Goal: Task Accomplishment & Management: Complete application form

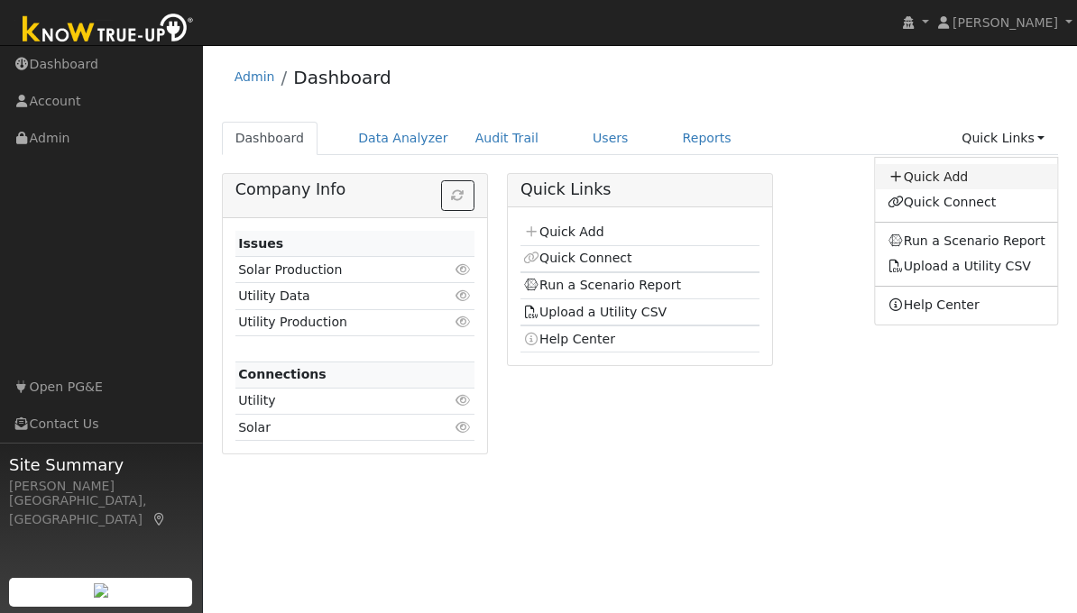
click at [954, 178] on link "Quick Add" at bounding box center [966, 176] width 183 height 25
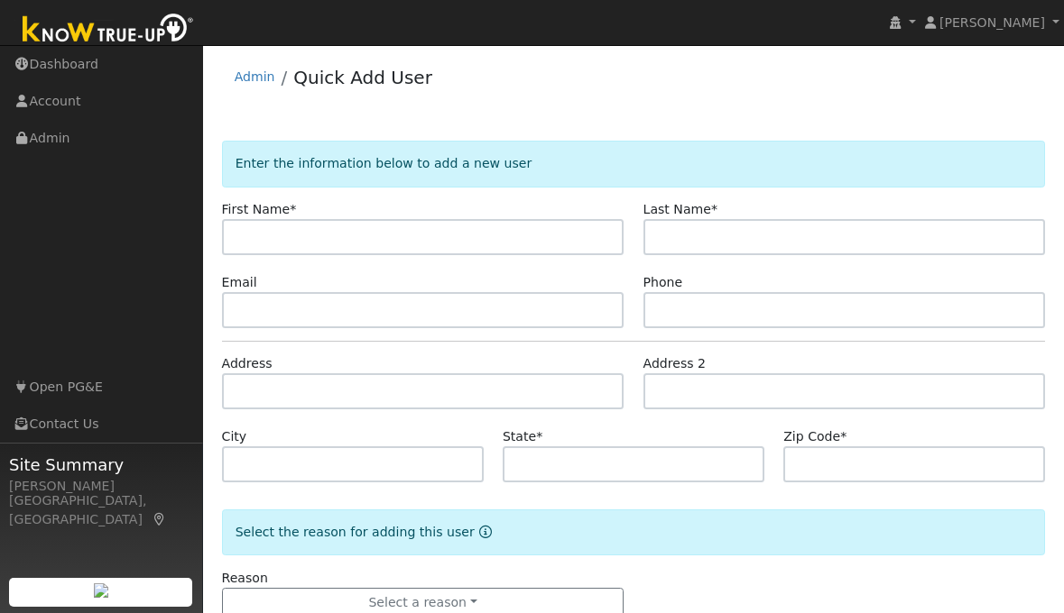
click at [533, 234] on input "text" at bounding box center [423, 237] width 402 height 36
type input "Sara"
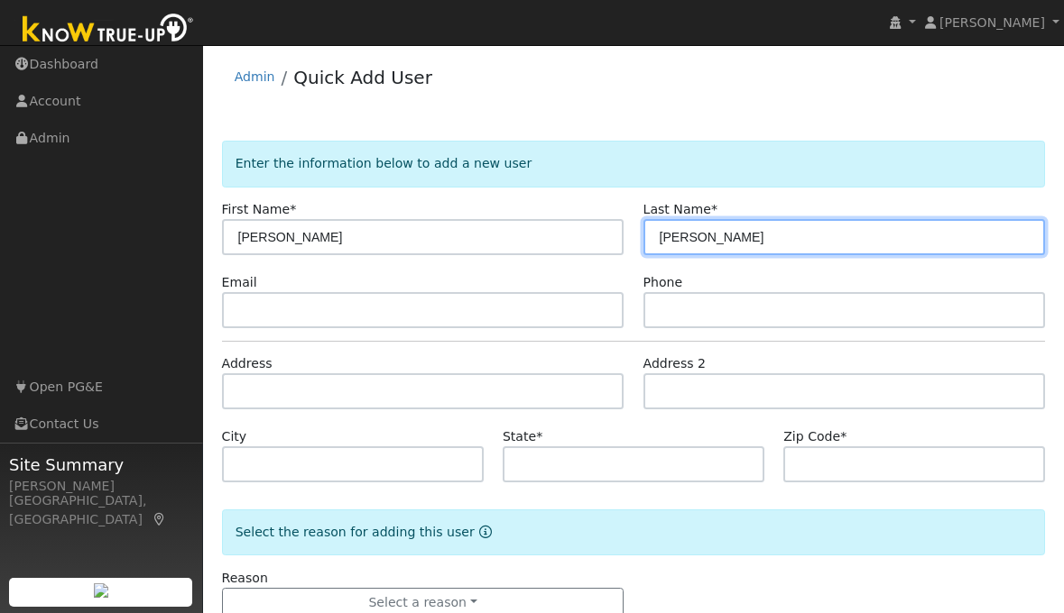
type input "Sutherland"
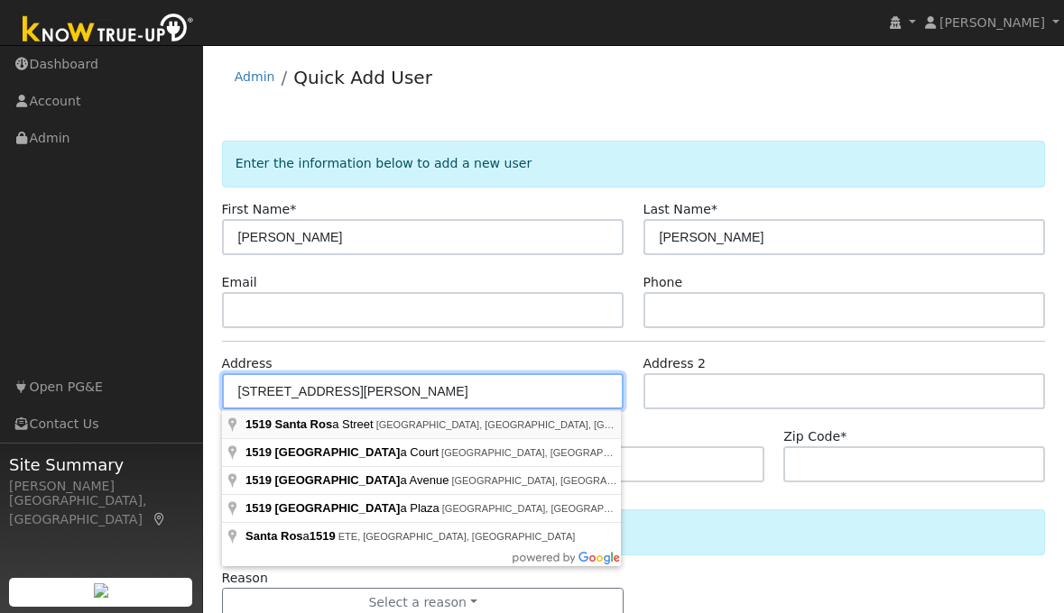
type input "1519 Santa Rosa Street"
type input "Davis"
type input "CA"
type input "95616"
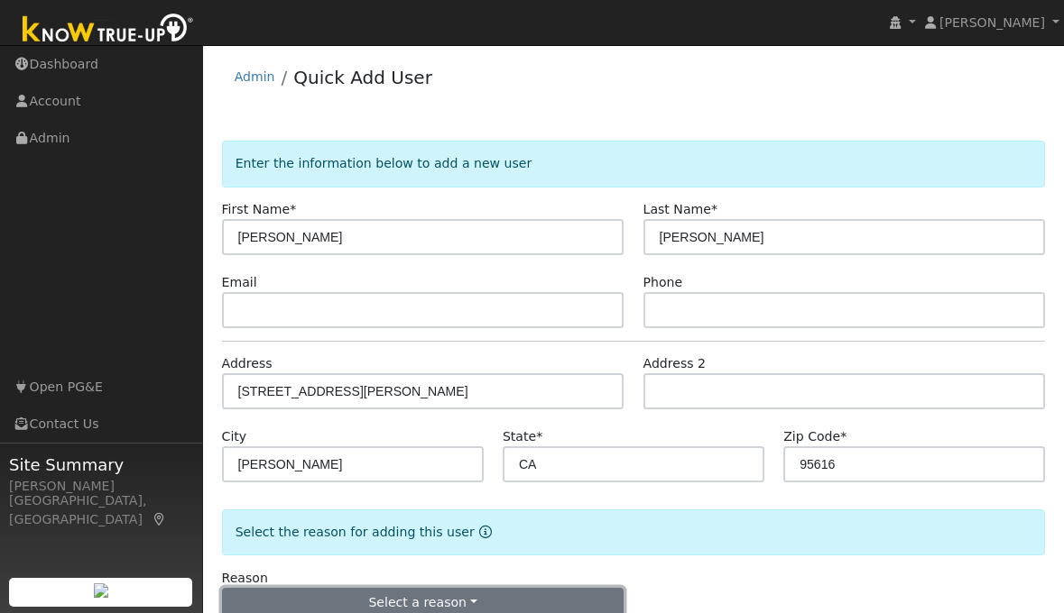
click at [595, 592] on button "Select a reason" at bounding box center [423, 603] width 402 height 31
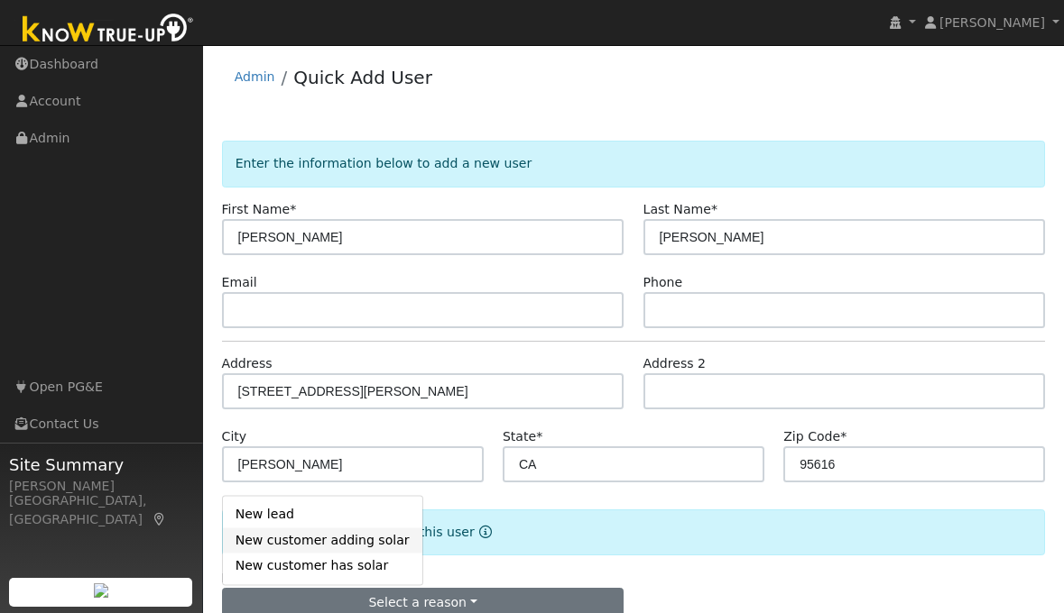
click at [370, 541] on link "New customer adding solar" at bounding box center [322, 540] width 199 height 25
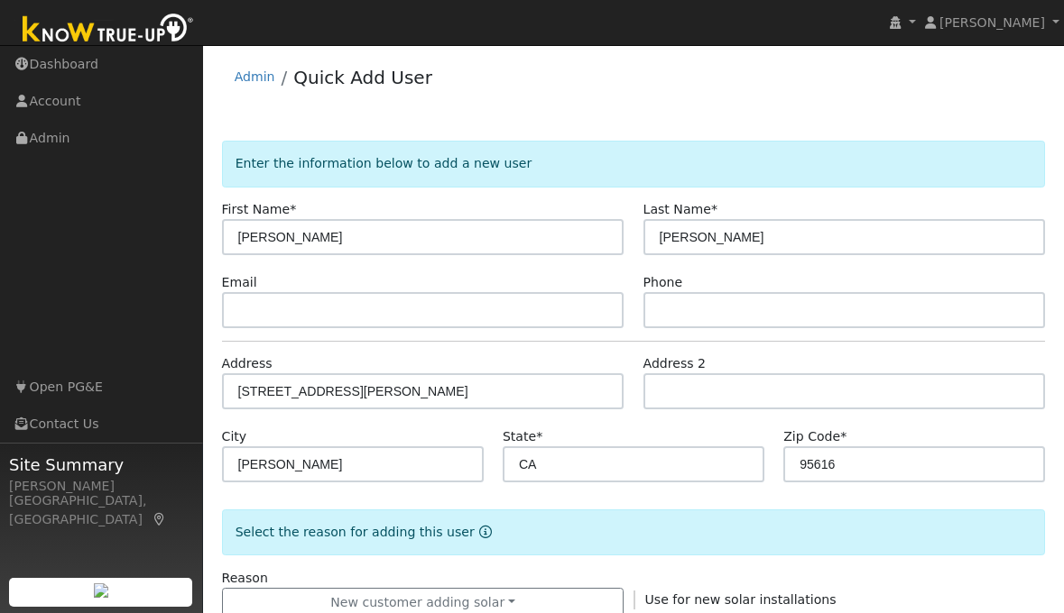
click at [804, 569] on div "Reason New customer adding solar New lead New customer adding solar New custome…" at bounding box center [633, 594] width 843 height 50
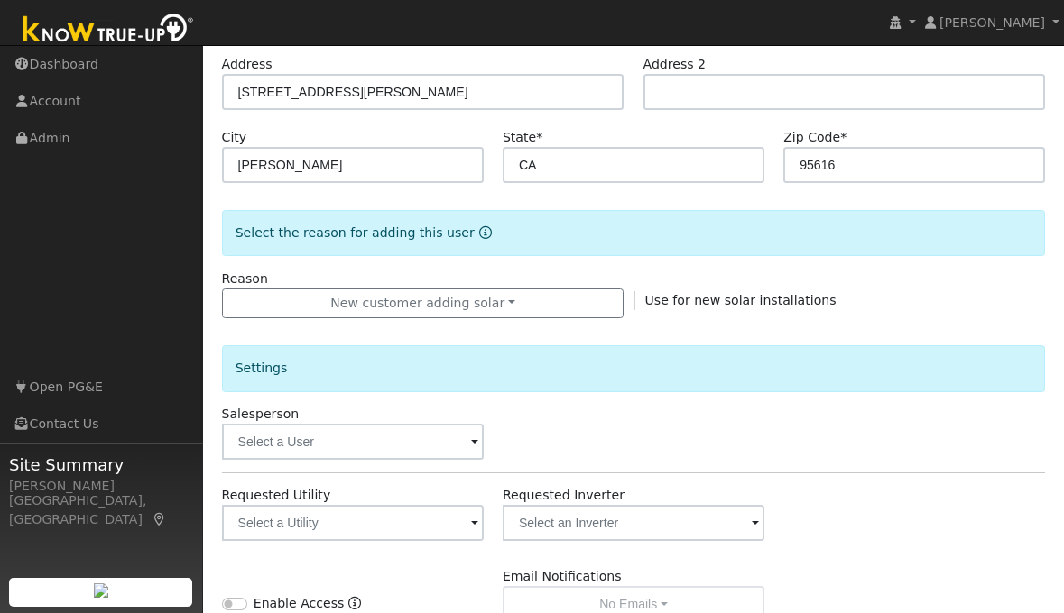
scroll to position [325, 0]
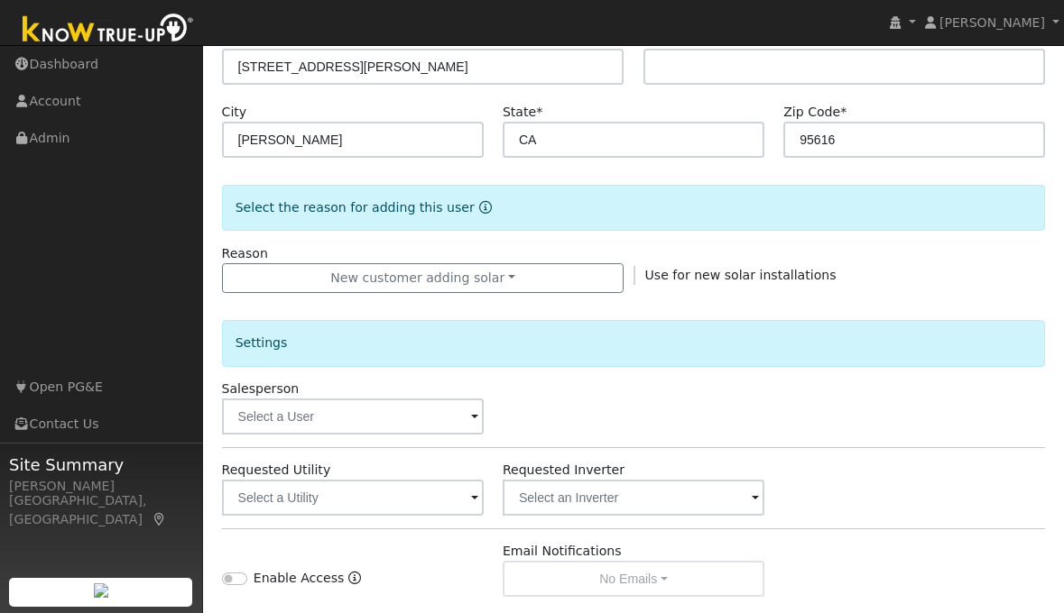
click at [474, 416] on span at bounding box center [474, 418] width 7 height 21
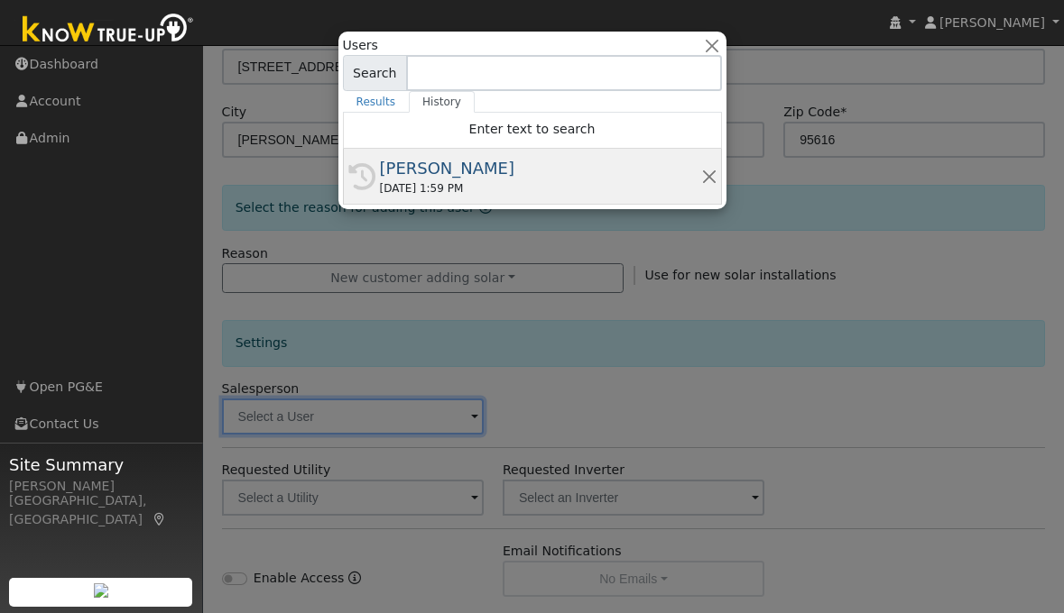
click at [471, 169] on div "[PERSON_NAME]" at bounding box center [540, 168] width 321 height 24
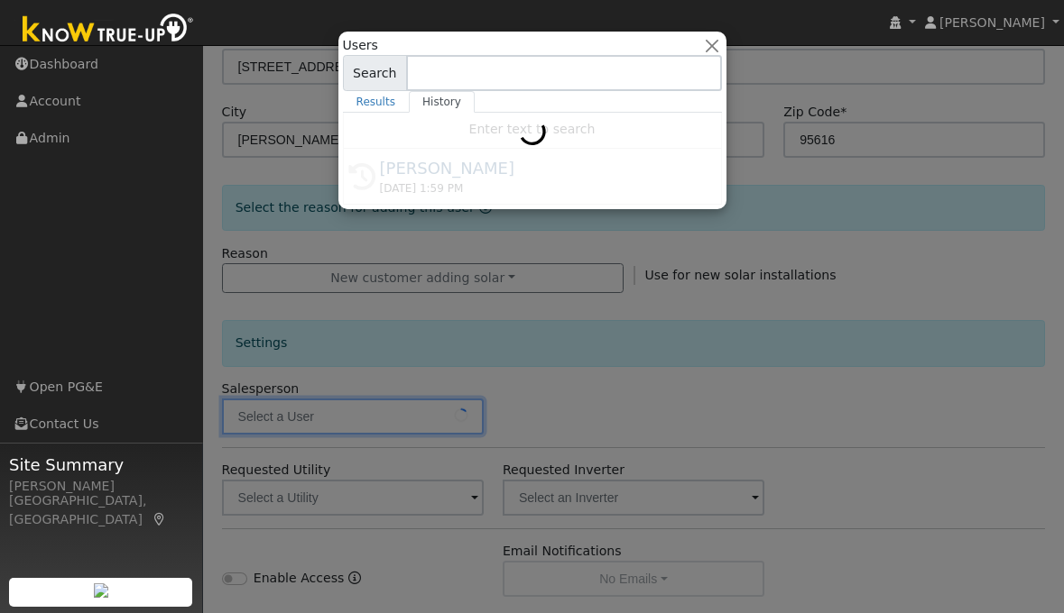
type input "[PERSON_NAME]"
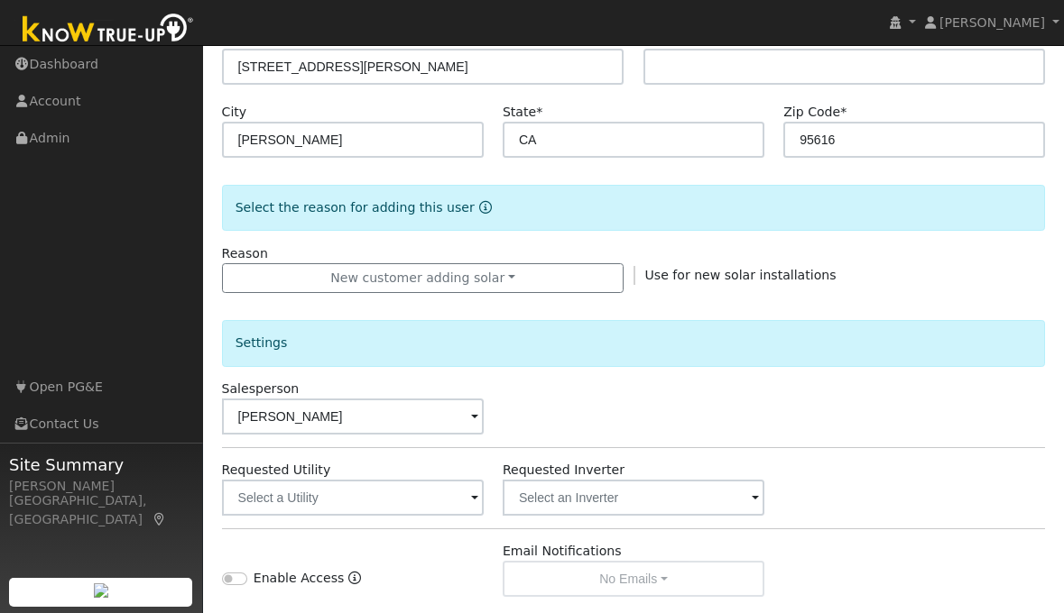
click at [930, 498] on div "Requested Utility Requested Inverter" at bounding box center [633, 488] width 843 height 55
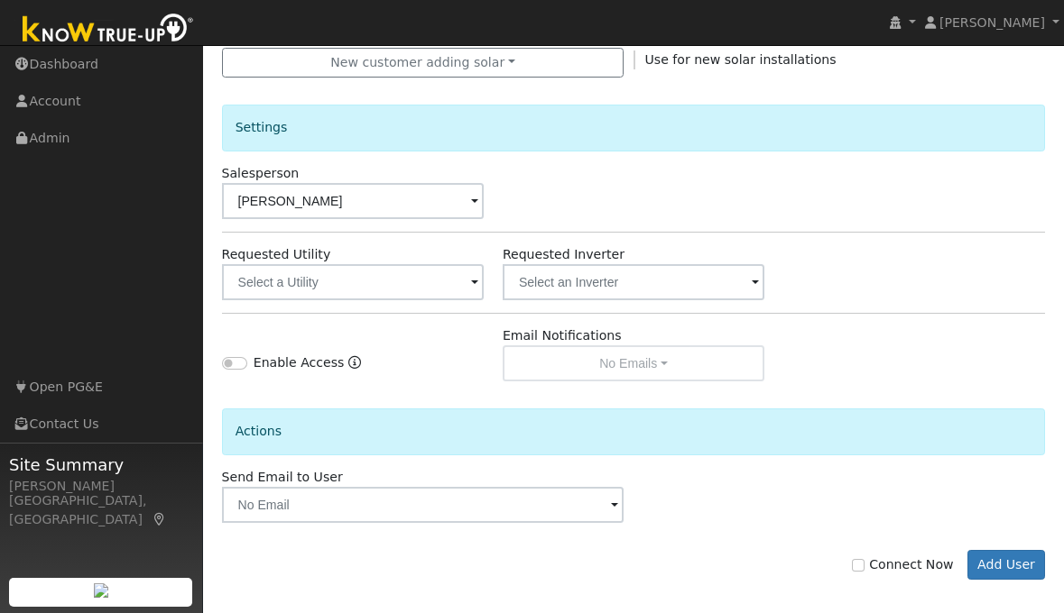
scroll to position [541, 0]
click at [864, 563] on input "Connect Now" at bounding box center [858, 564] width 13 height 13
checkbox input "true"
click at [1000, 562] on button "Add User" at bounding box center [1006, 564] width 78 height 31
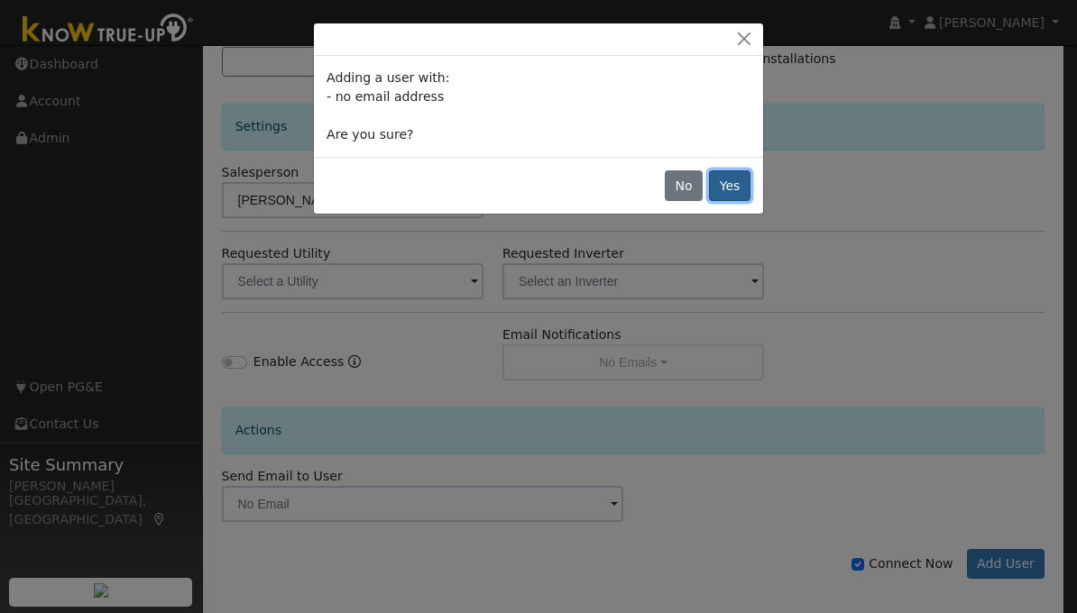
click at [733, 186] on button "Yes" at bounding box center [729, 185] width 41 height 31
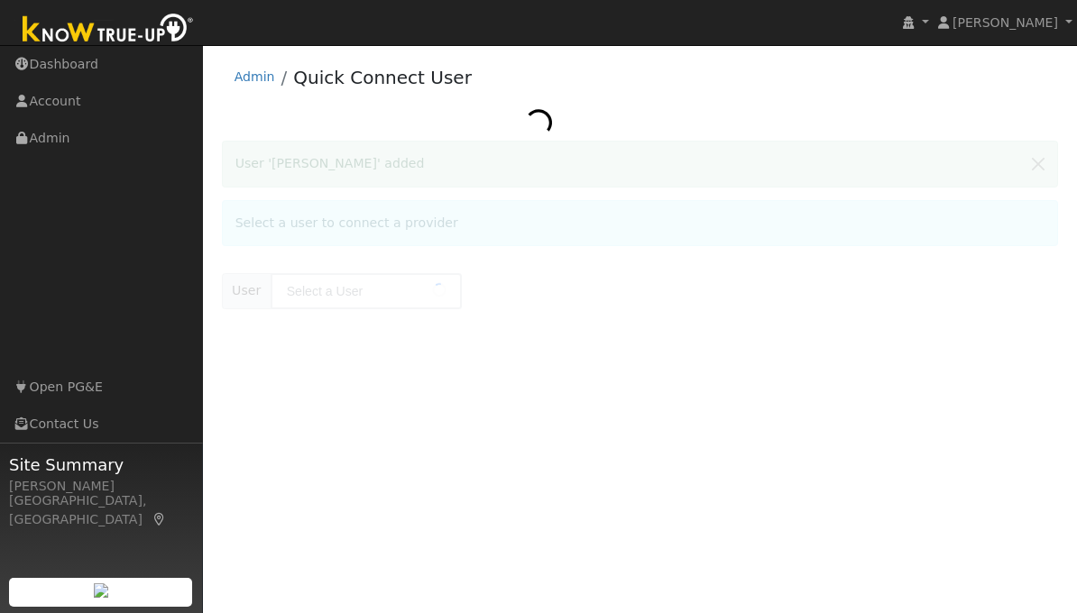
type input "[PERSON_NAME]"
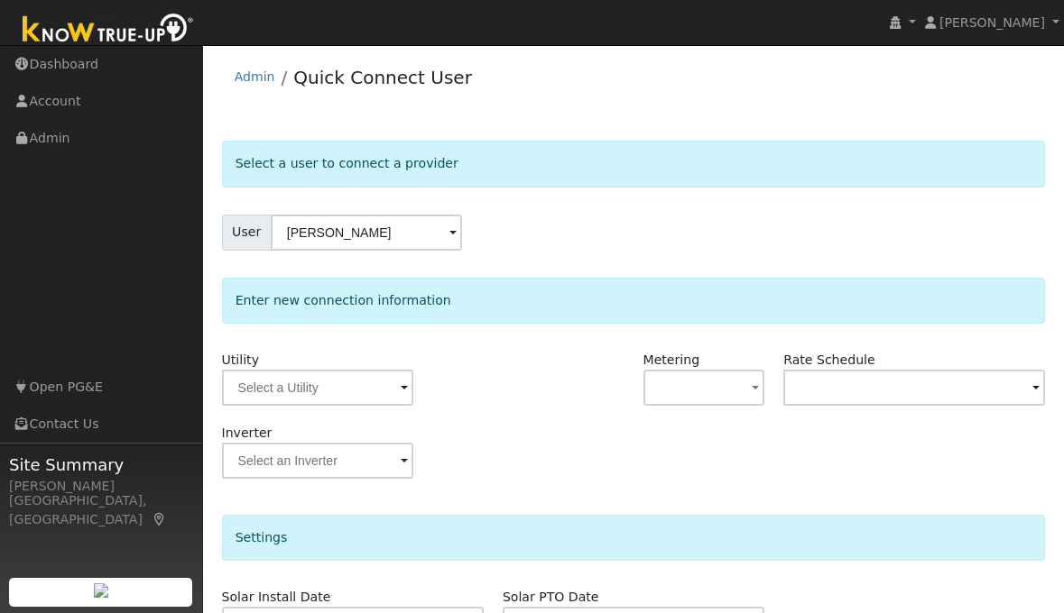
click at [401, 389] on span at bounding box center [404, 389] width 7 height 21
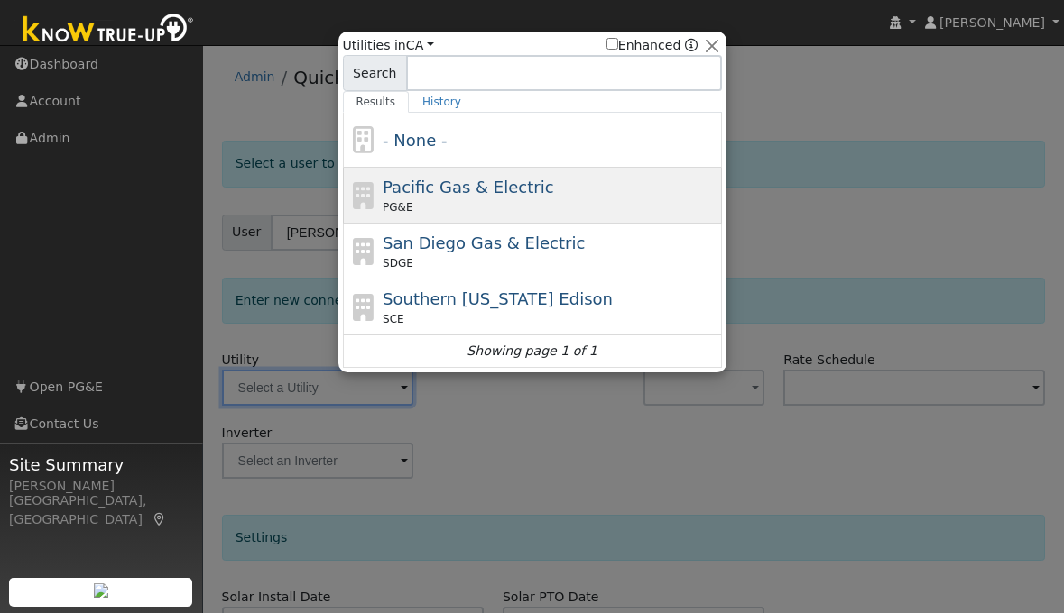
click at [447, 195] on span "Pacific Gas & Electric" at bounding box center [467, 187] width 170 height 19
type input "PG&E"
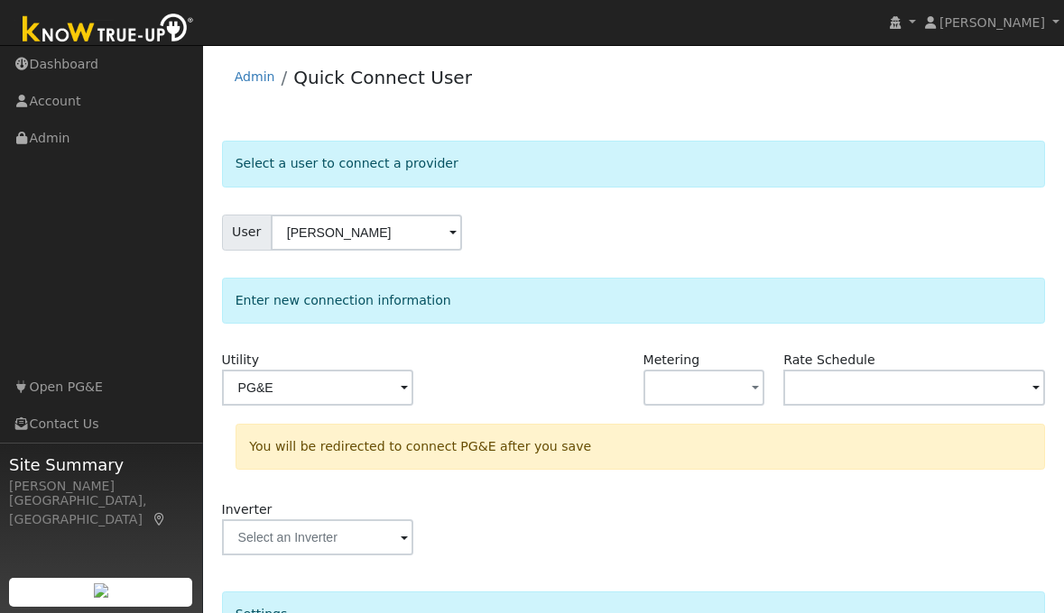
click at [563, 247] on div "User Sara Sutherland" at bounding box center [634, 233] width 824 height 36
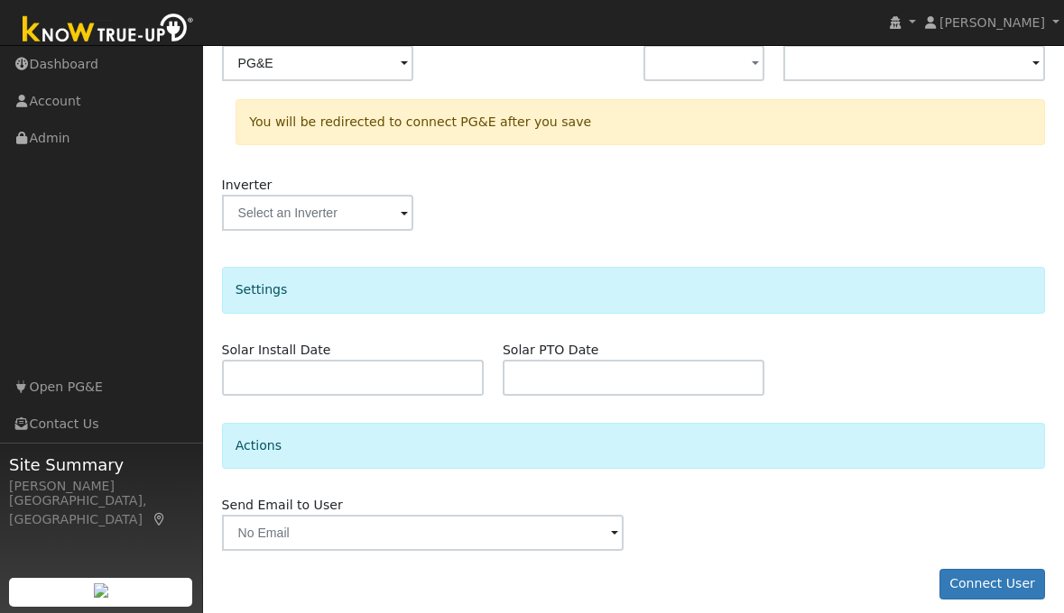
scroll to position [338, 0]
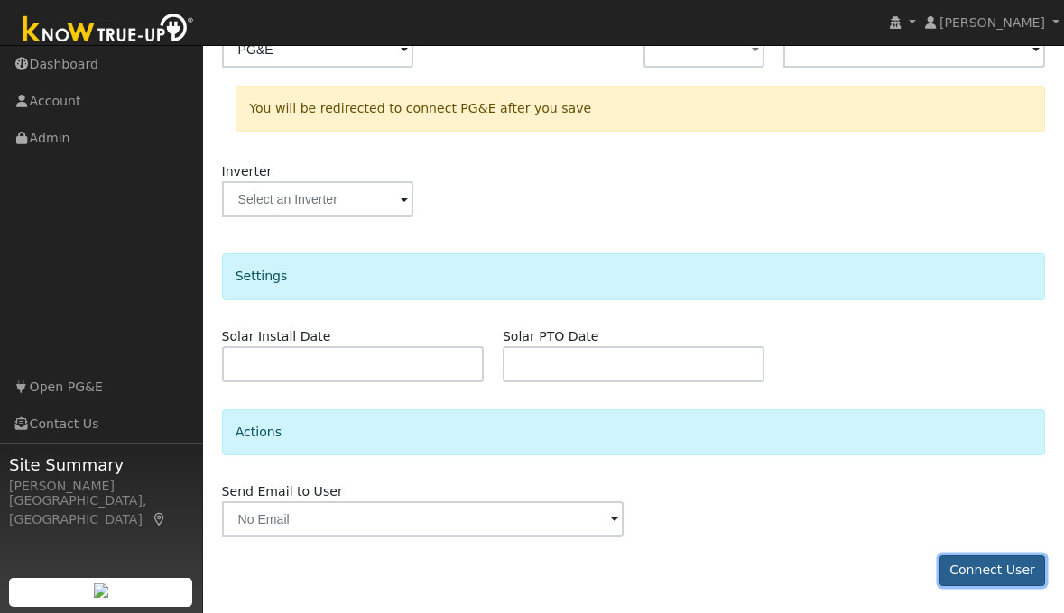
click at [972, 568] on button "Connect User" at bounding box center [992, 571] width 106 height 31
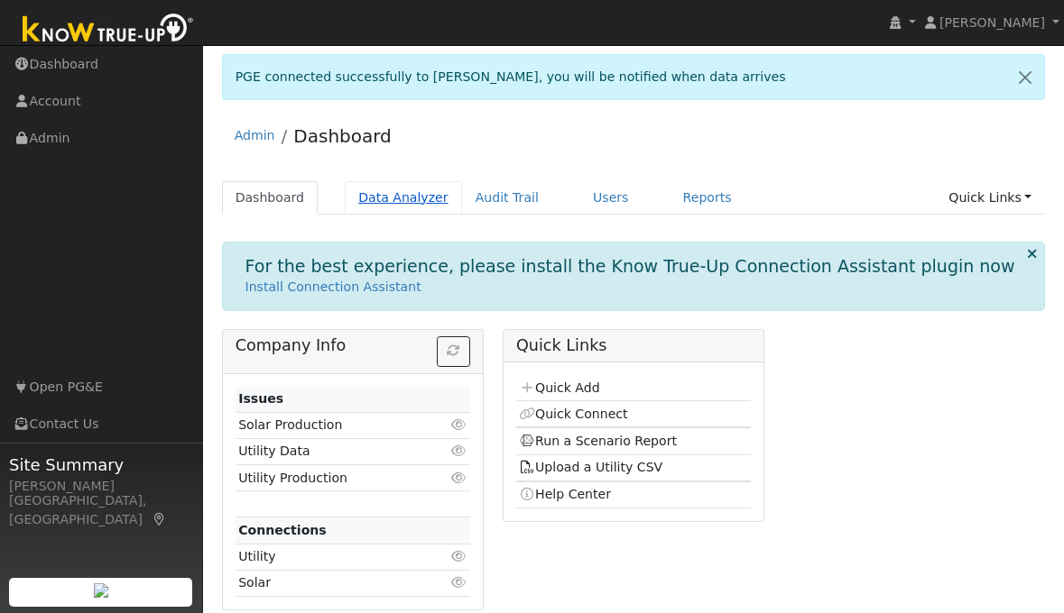
click at [408, 198] on link "Data Analyzer" at bounding box center [403, 197] width 117 height 33
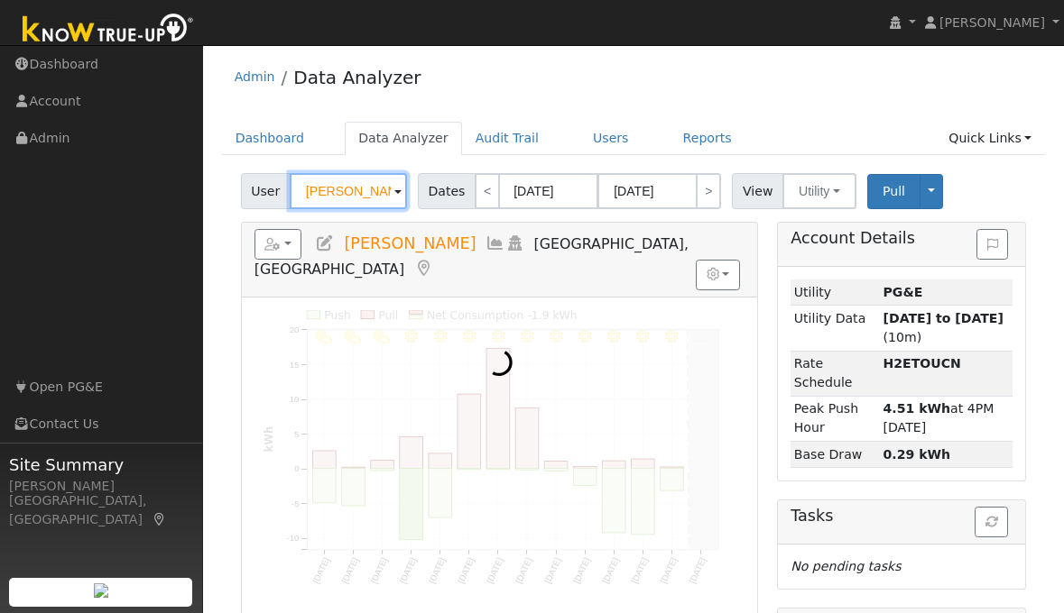
click at [353, 189] on input "Patrick Sherwood" at bounding box center [348, 191] width 117 height 36
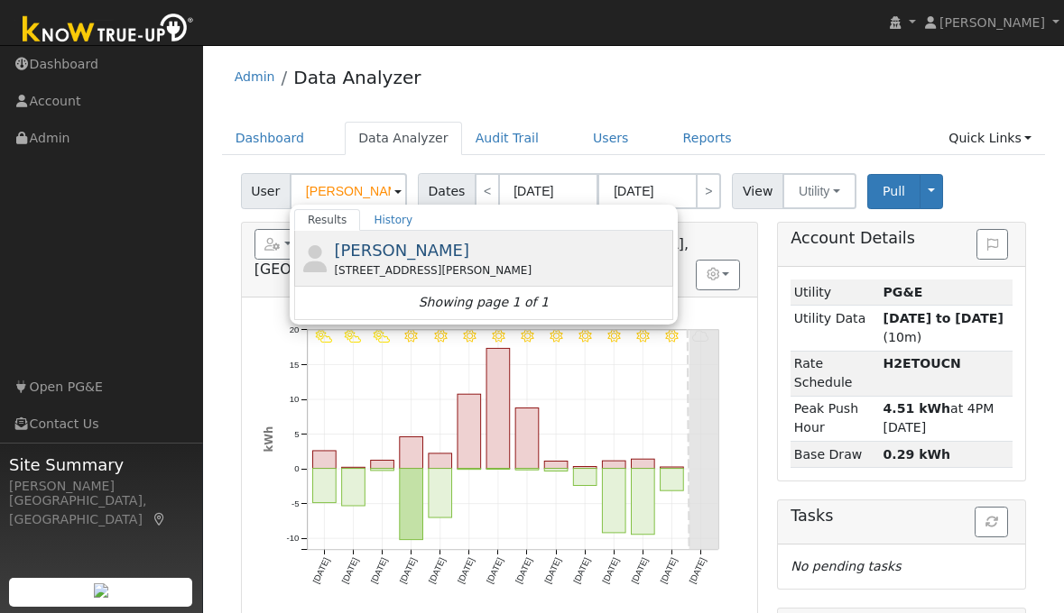
click at [368, 248] on span "[PERSON_NAME]" at bounding box center [401, 250] width 135 height 19
type input "[PERSON_NAME]"
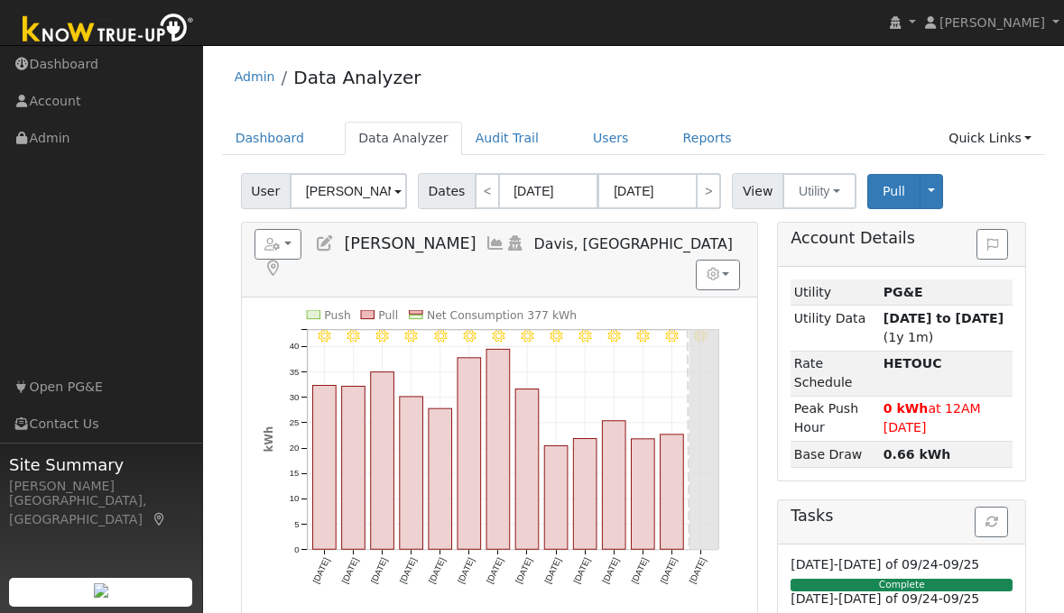
click at [368, 253] on h5 "Reports Scenario Health Check Energy Audit Account Timeline User Audit Trail In…" at bounding box center [499, 254] width 490 height 50
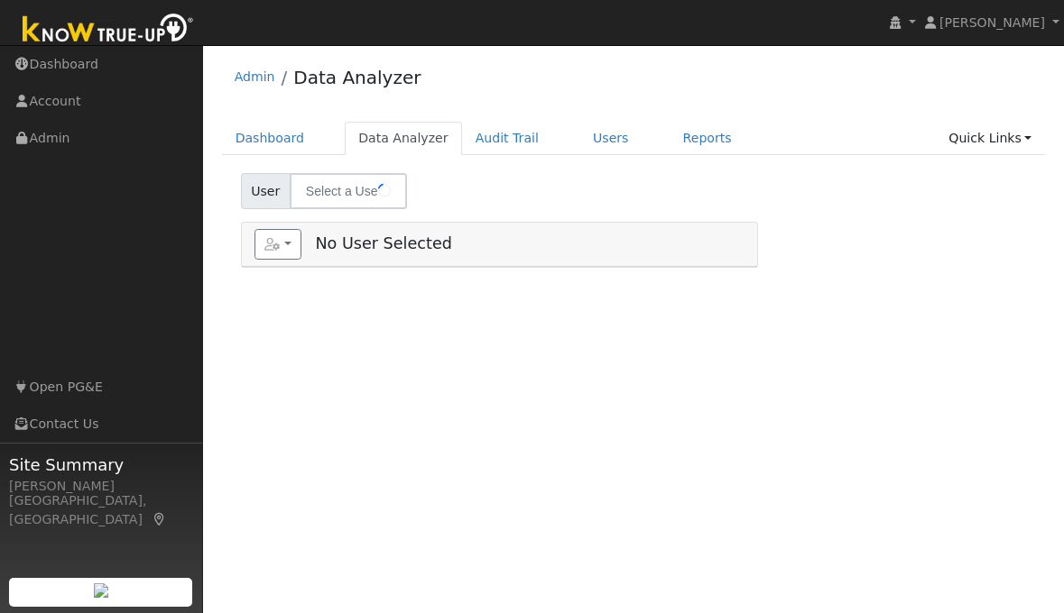
type input "[PERSON_NAME]"
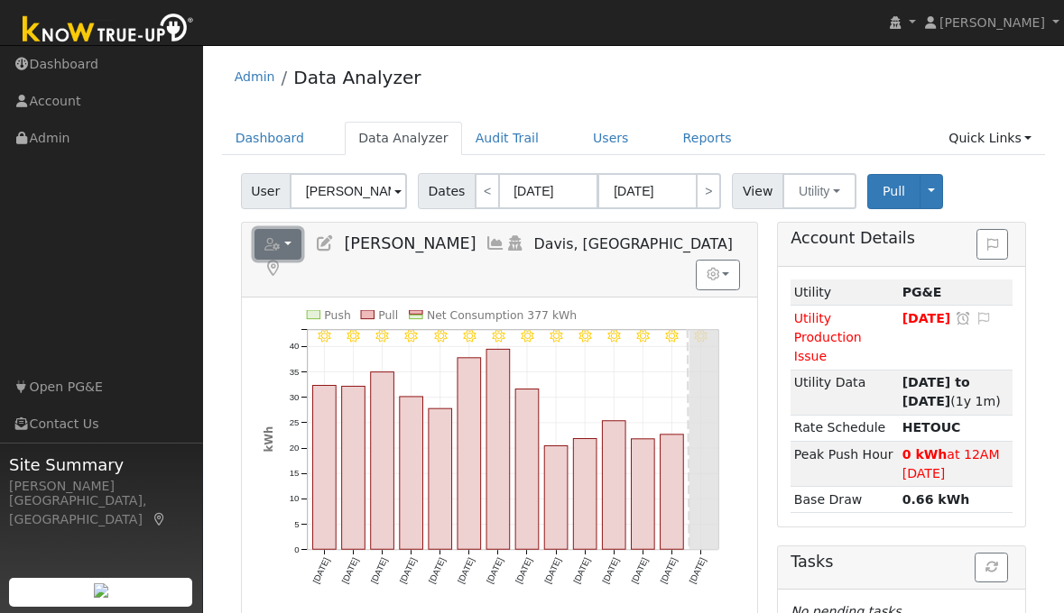
click at [292, 242] on button "button" at bounding box center [278, 244] width 48 height 31
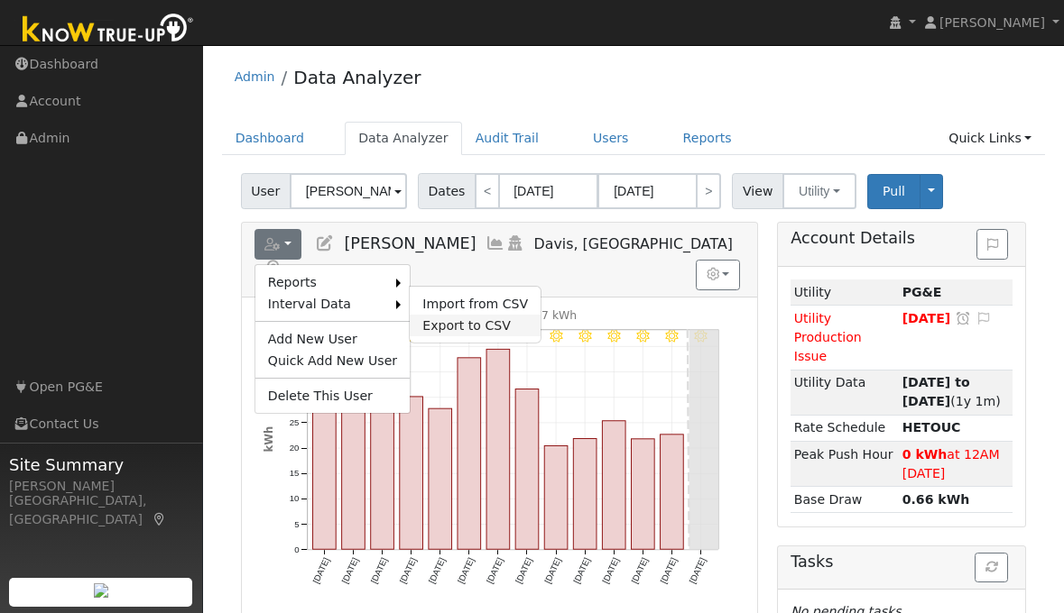
click at [421, 318] on link "Export to CSV" at bounding box center [475, 326] width 131 height 22
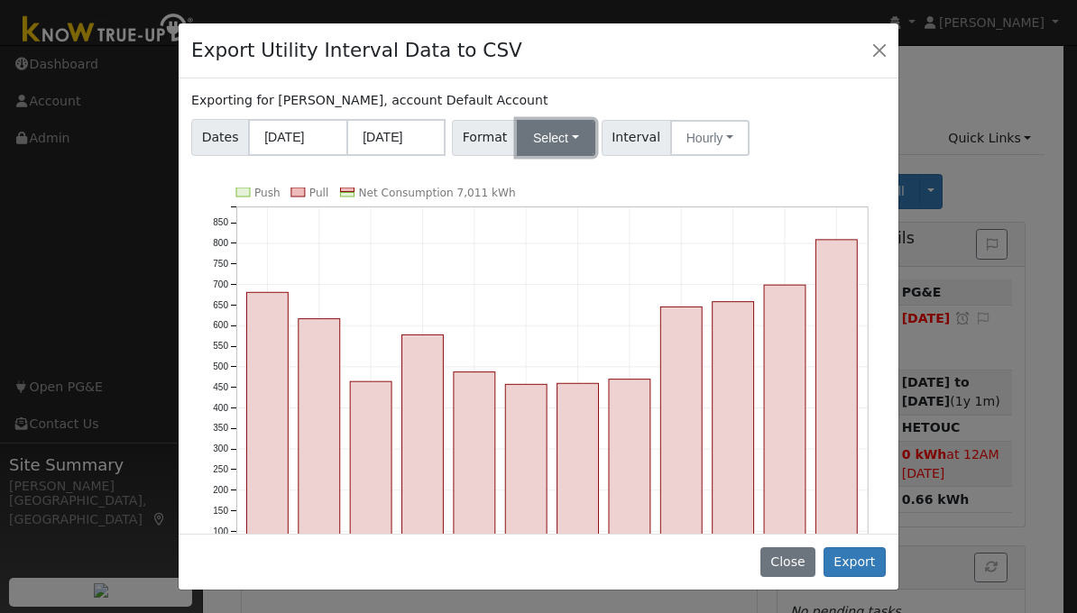
click at [555, 133] on button "Select" at bounding box center [556, 138] width 78 height 36
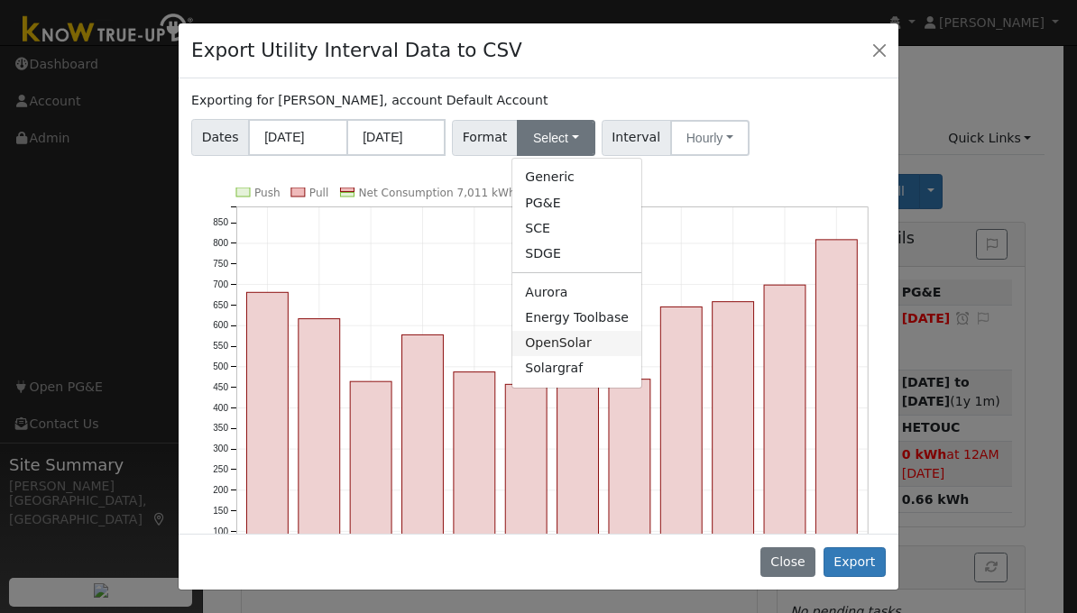
click at [539, 346] on link "OpenSolar" at bounding box center [576, 343] width 129 height 25
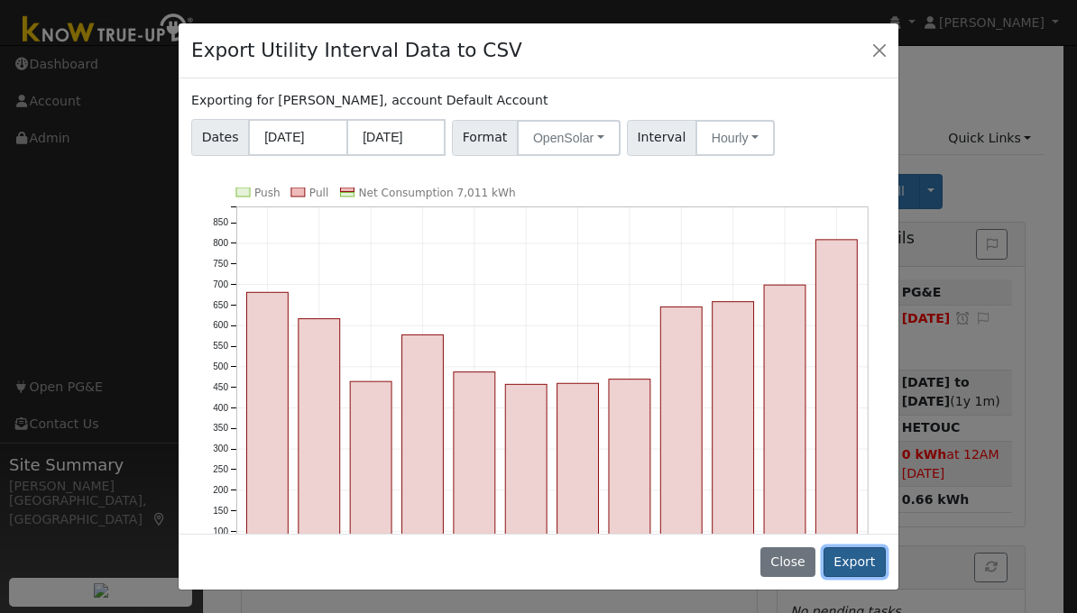
click at [852, 562] on button "Export" at bounding box center [855, 563] width 62 height 31
